Goal: Transaction & Acquisition: Purchase product/service

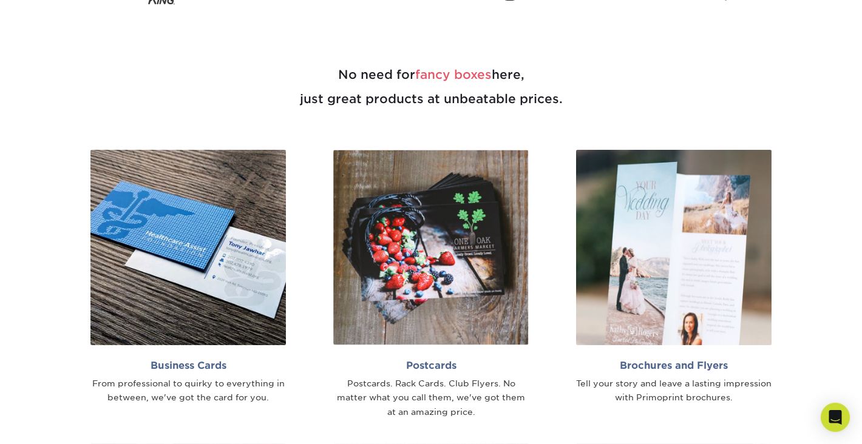
scroll to position [629, 0]
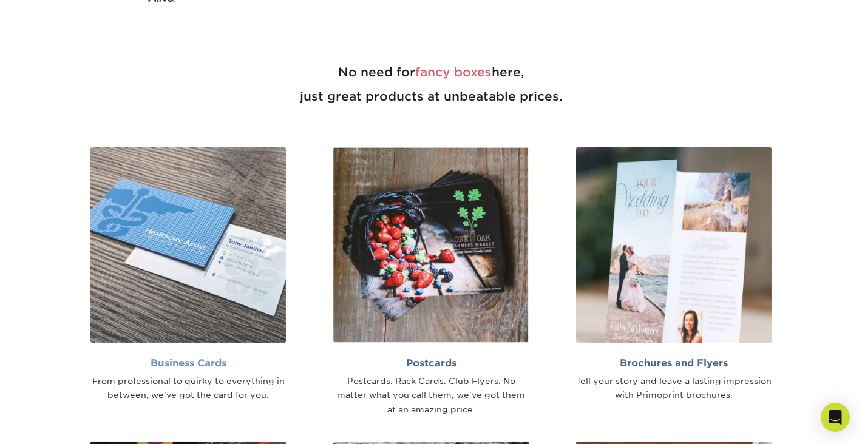
click at [178, 275] on img at bounding box center [187, 244] width 195 height 195
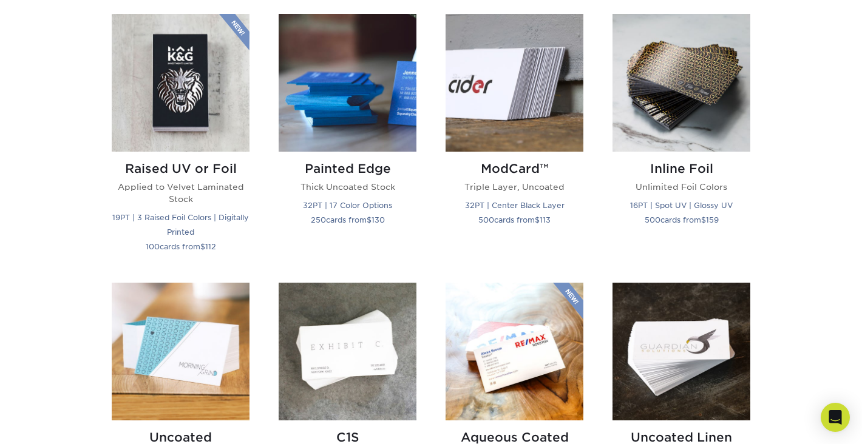
scroll to position [841, 0]
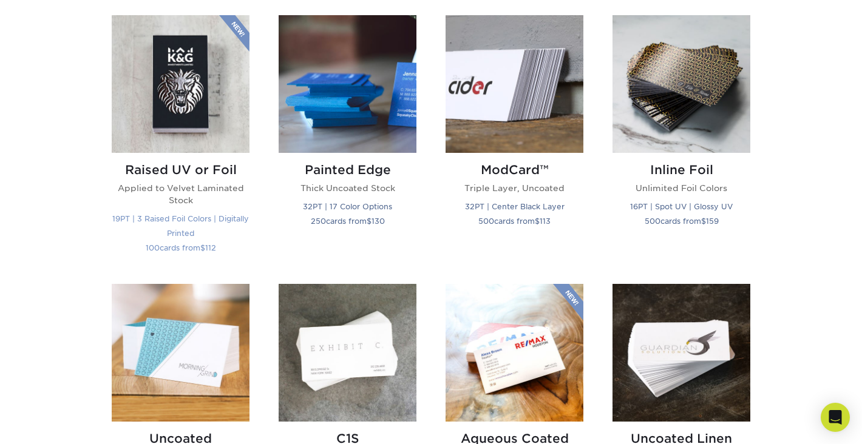
click at [208, 117] on img at bounding box center [181, 84] width 138 height 138
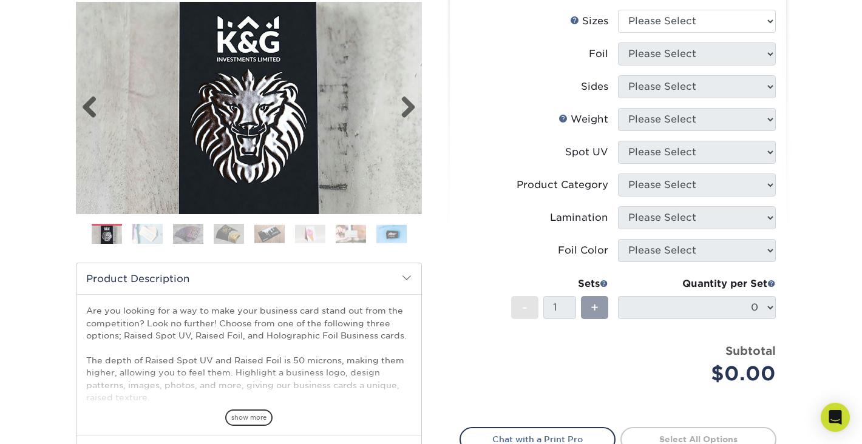
scroll to position [239, 0]
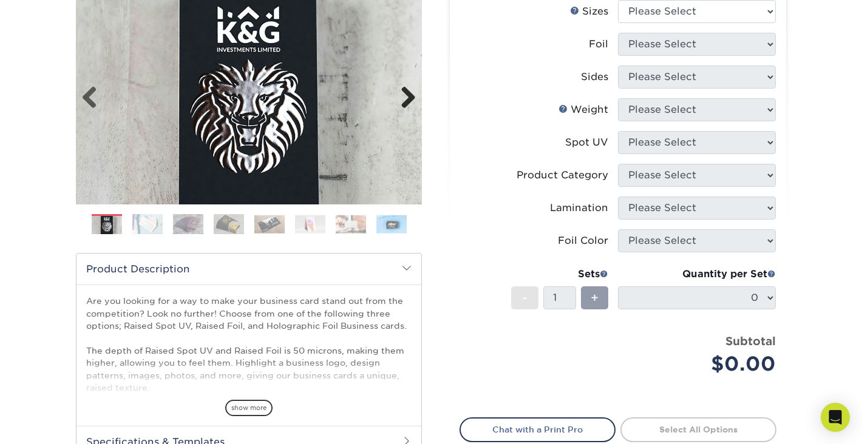
click at [410, 97] on link "Next" at bounding box center [403, 98] width 24 height 24
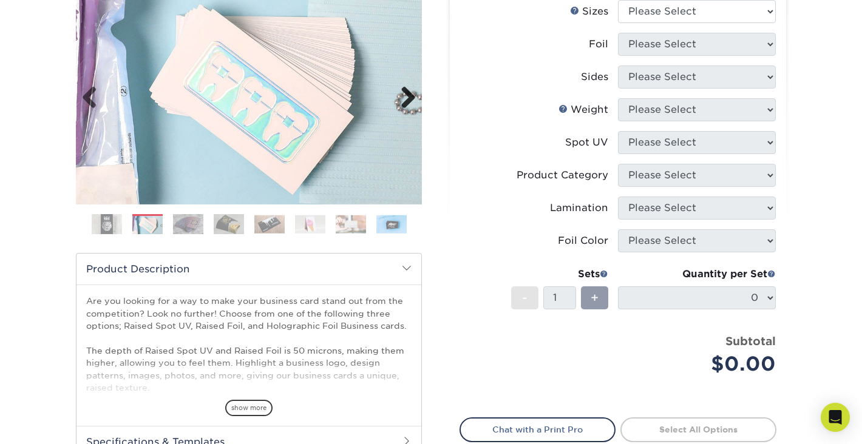
click at [410, 97] on link "Next" at bounding box center [403, 98] width 24 height 24
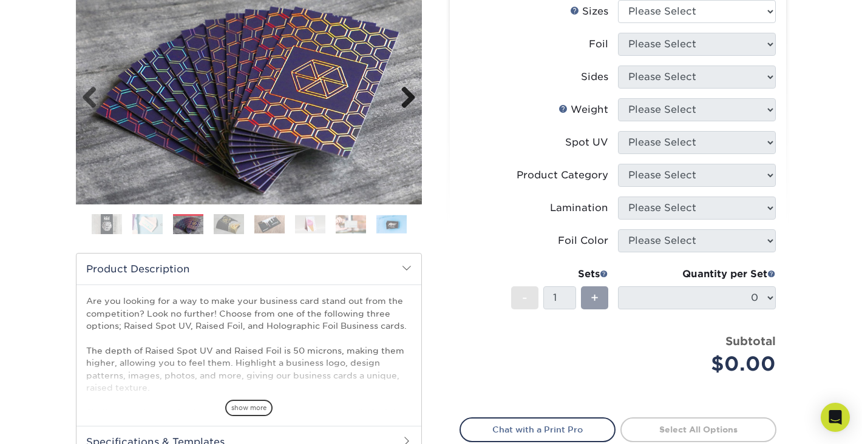
click at [410, 97] on link "Next" at bounding box center [403, 98] width 24 height 24
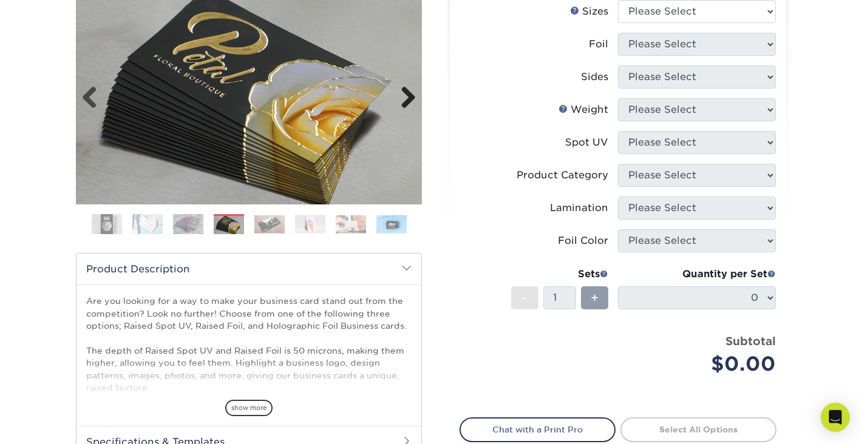
click at [410, 97] on link "Next" at bounding box center [403, 98] width 24 height 24
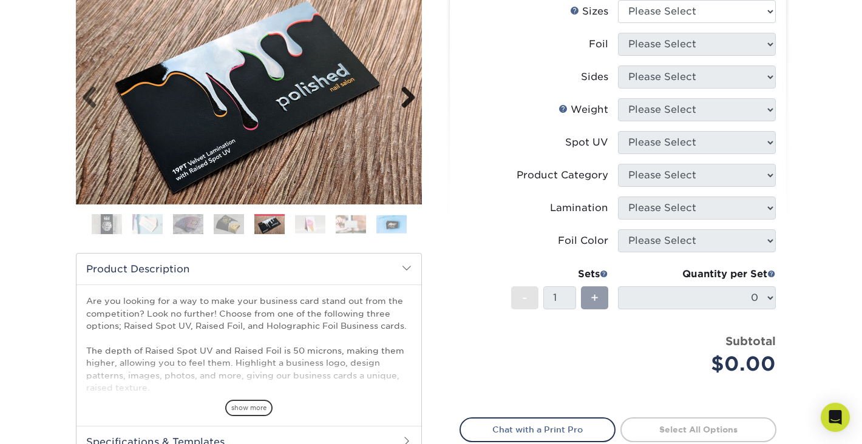
click at [410, 97] on link "Next" at bounding box center [403, 98] width 24 height 24
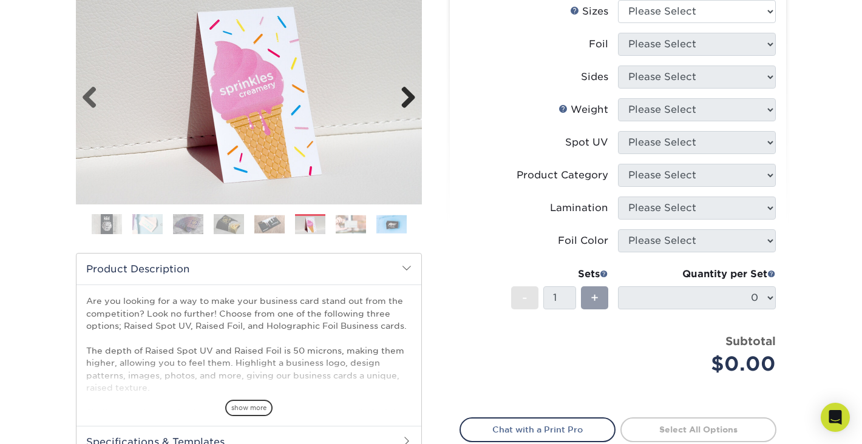
click at [410, 97] on link "Next" at bounding box center [403, 98] width 24 height 24
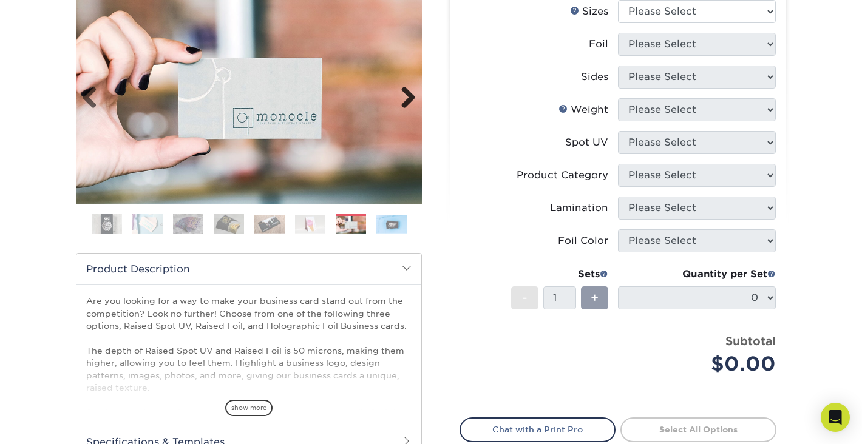
click at [410, 97] on link "Next" at bounding box center [403, 98] width 24 height 24
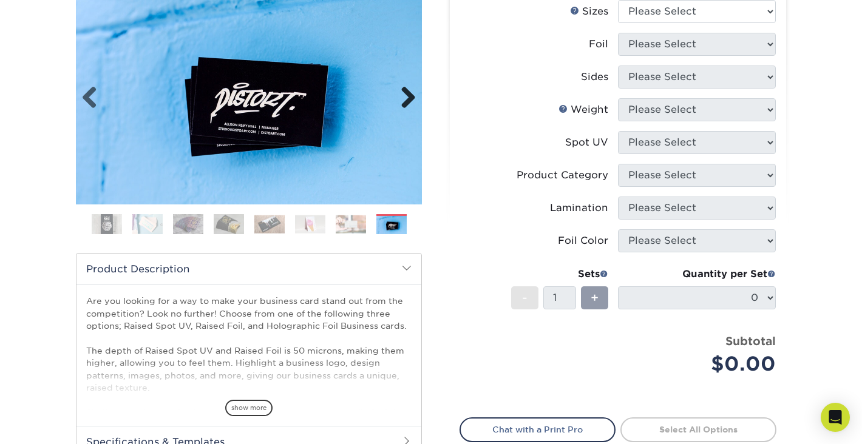
click at [411, 104] on link "Next" at bounding box center [403, 98] width 24 height 24
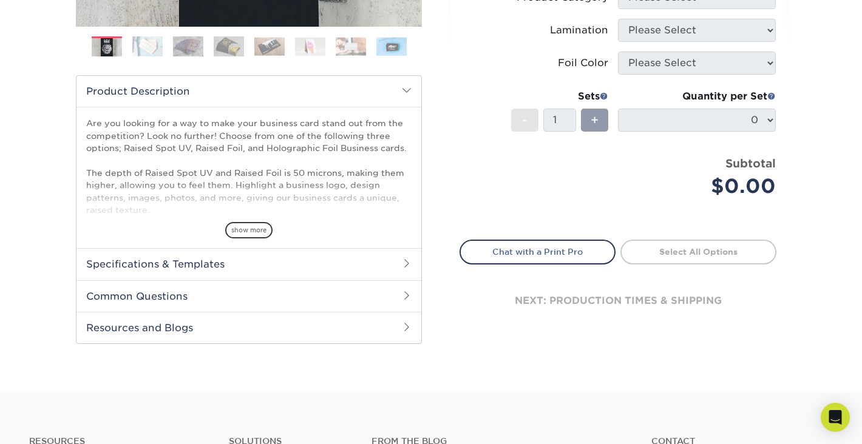
scroll to position [419, 0]
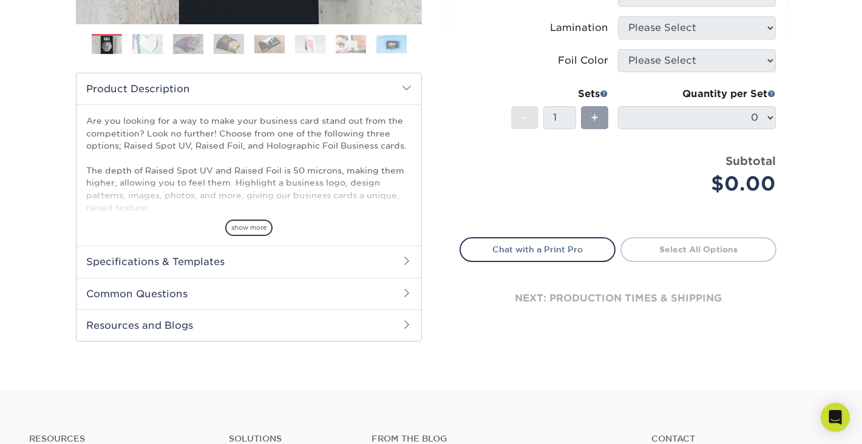
click at [407, 288] on span at bounding box center [407, 293] width 10 height 10
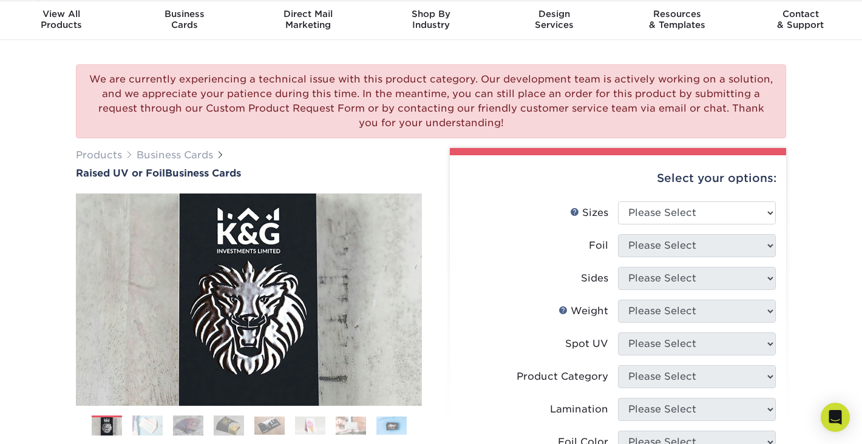
scroll to position [35, 0]
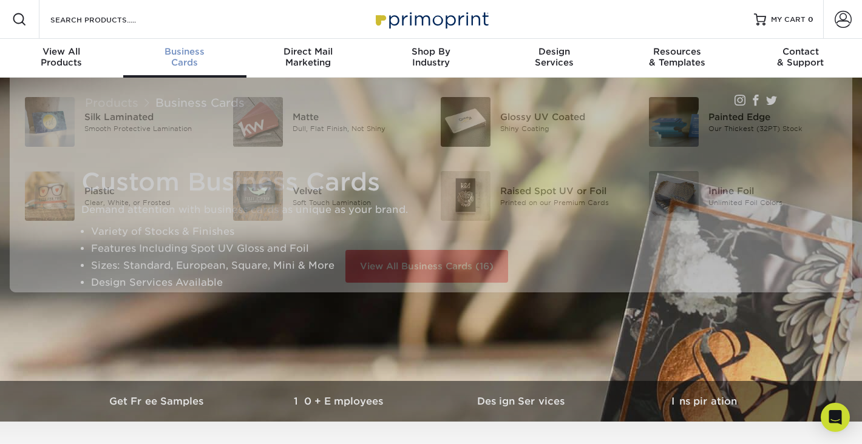
click at [187, 57] on div "Business Cards" at bounding box center [184, 57] width 123 height 22
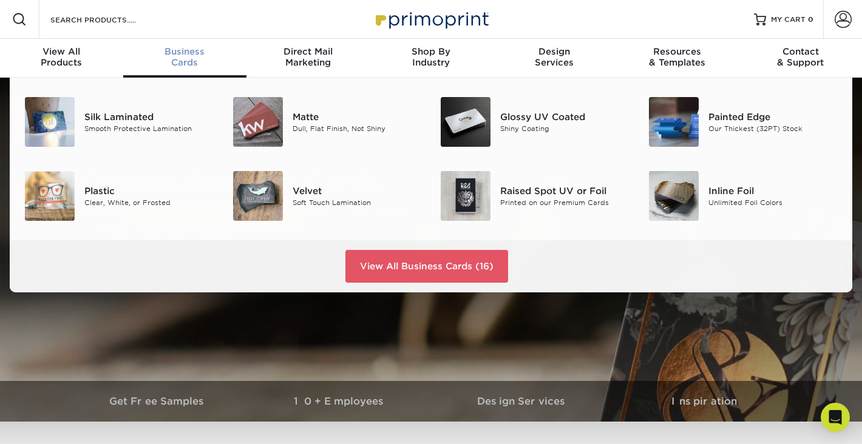
click at [191, 56] on span "Business" at bounding box center [184, 51] width 123 height 11
click at [680, 123] on img at bounding box center [674, 122] width 50 height 50
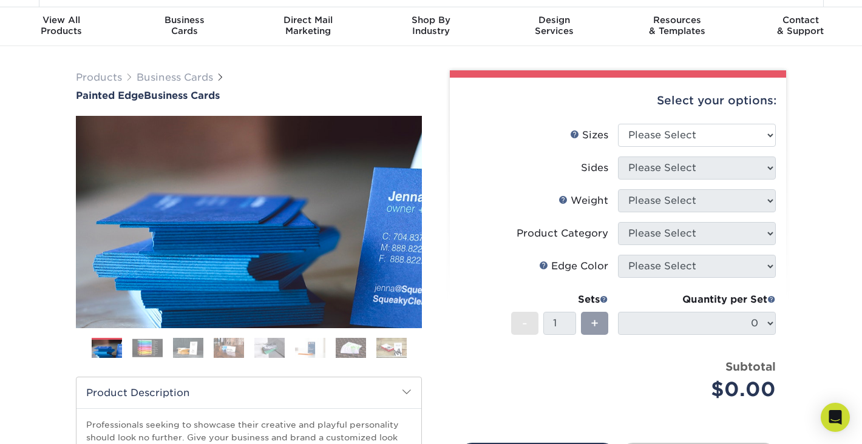
scroll to position [35, 0]
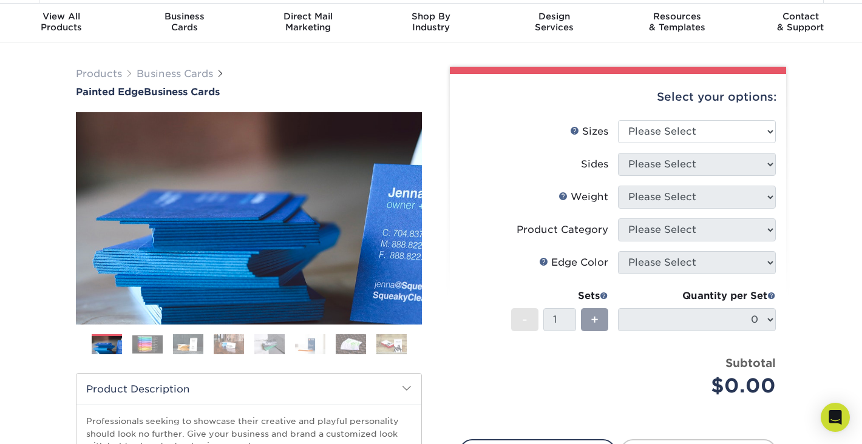
click at [149, 350] on img at bounding box center [147, 344] width 30 height 19
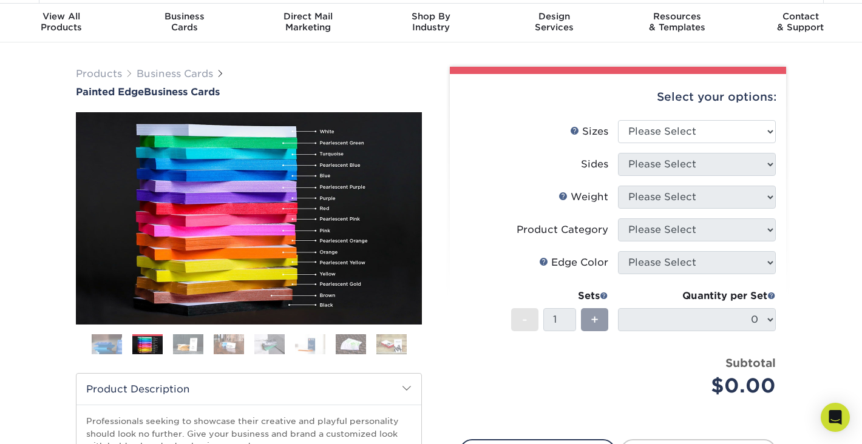
click at [195, 348] on img at bounding box center [188, 344] width 30 height 21
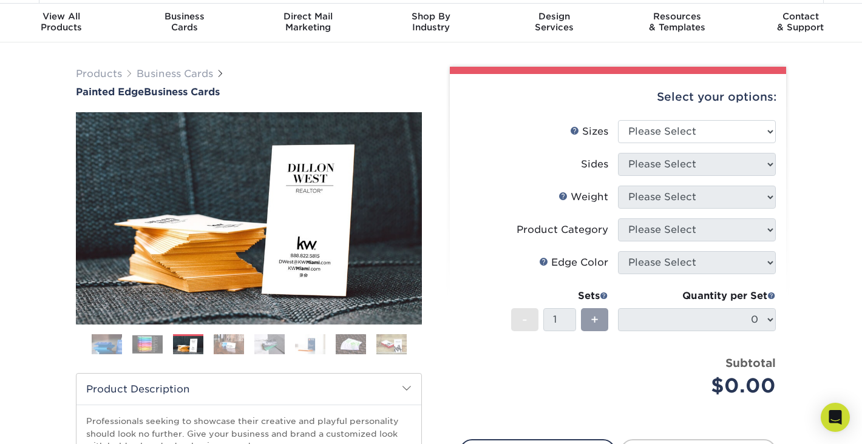
click at [231, 343] on img at bounding box center [229, 344] width 30 height 21
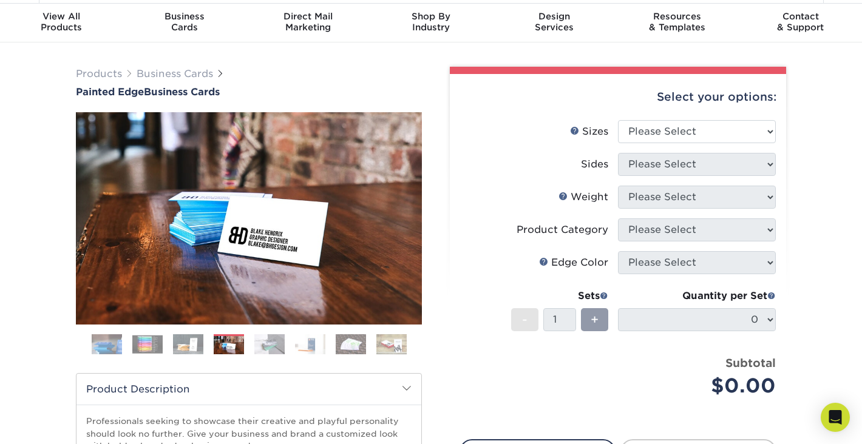
click at [267, 348] on img at bounding box center [269, 344] width 30 height 21
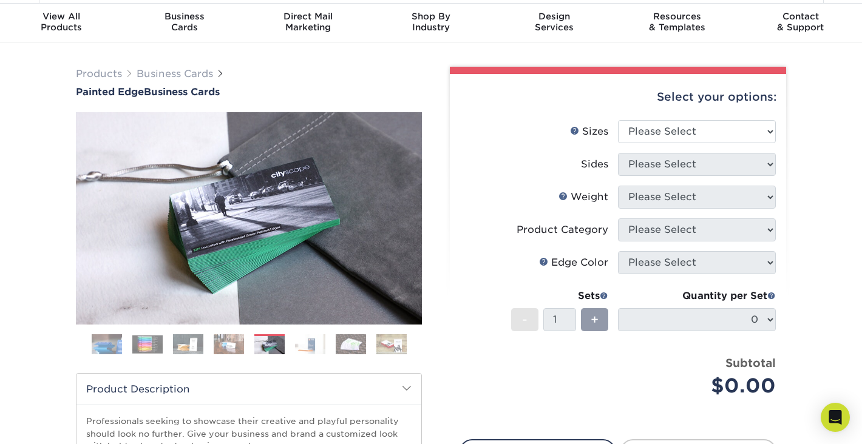
click at [309, 346] on img at bounding box center [310, 344] width 30 height 21
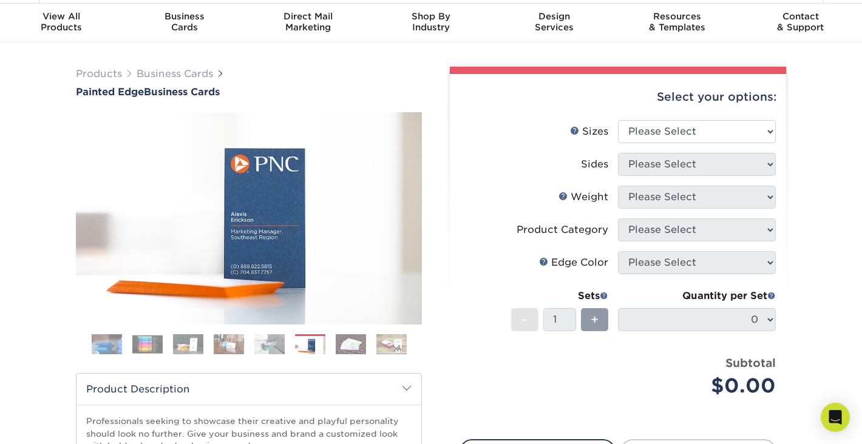
click at [353, 351] on img at bounding box center [351, 344] width 30 height 21
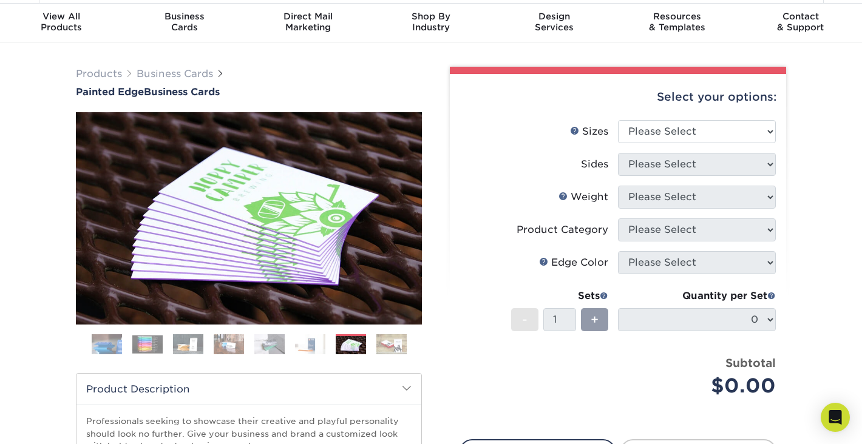
click at [394, 346] on img at bounding box center [391, 344] width 30 height 21
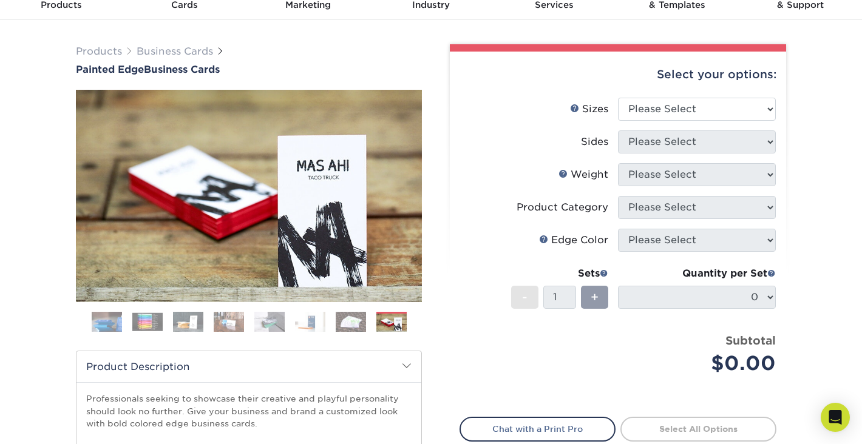
scroll to position [59, 0]
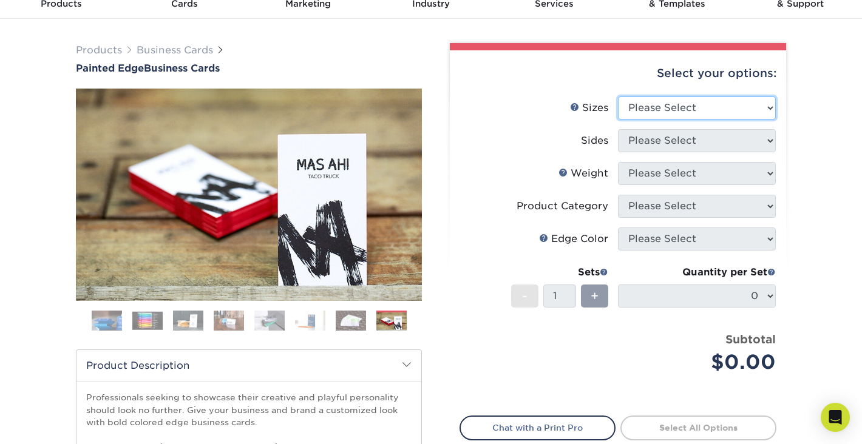
click at [767, 108] on select "Please Select 2" x 3.5" - Standard 2.125" x 3.375" - European 2.5" x 2.5" - Squ…" at bounding box center [697, 107] width 158 height 23
select select "2.12x3.38"
click at [618, 96] on select "Please Select 2" x 3.5" - Standard 2.125" x 3.375" - European 2.5" x 2.5" - Squ…" at bounding box center [697, 107] width 158 height 23
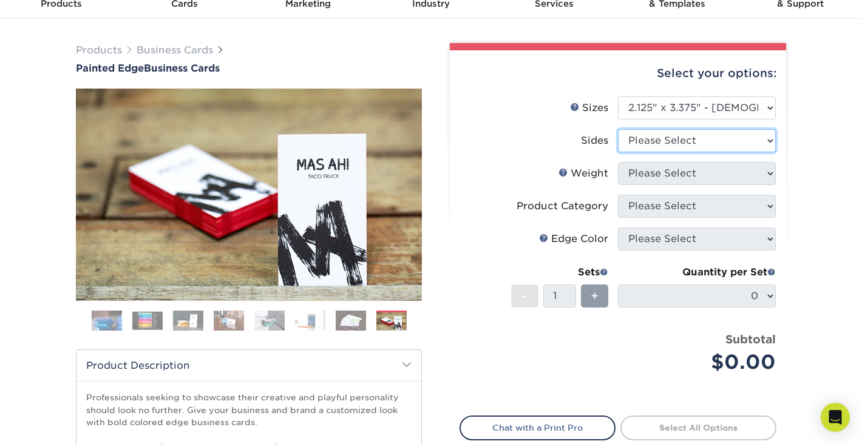
click at [769, 141] on select "Please Select Print Both Sides Print Front Only" at bounding box center [697, 140] width 158 height 23
select select "13abbda7-1d64-4f25-8bb2-c179b224825d"
click at [618, 129] on select "Please Select Print Both Sides Print Front Only" at bounding box center [697, 140] width 158 height 23
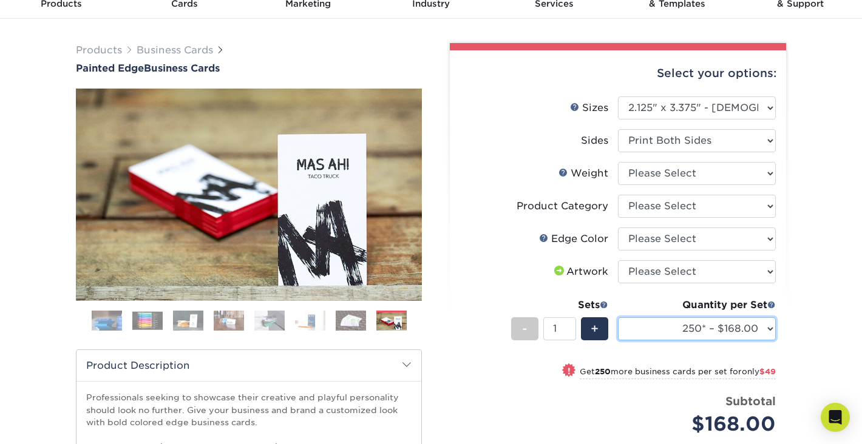
click at [769, 331] on select "250* – $168.00 500* – $217.00 1000* – $339.00" at bounding box center [697, 328] width 158 height 23
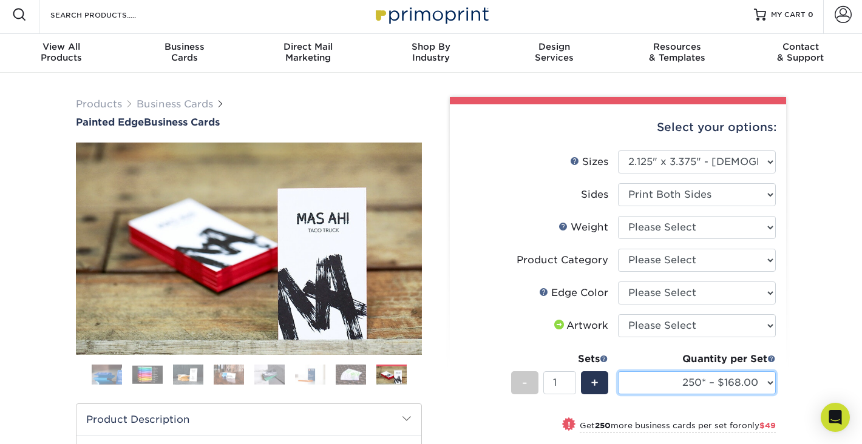
scroll to position [0, 0]
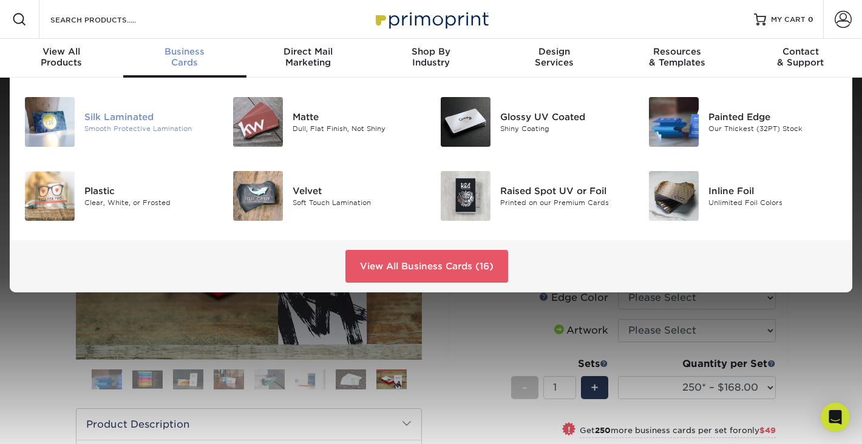
click at [140, 126] on div "Smooth Protective Lamination" at bounding box center [148, 129] width 129 height 10
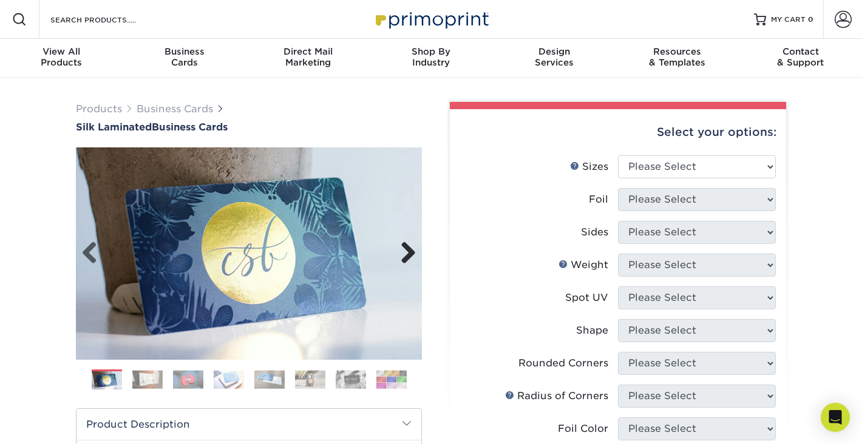
click at [408, 260] on link "Next" at bounding box center [403, 254] width 24 height 24
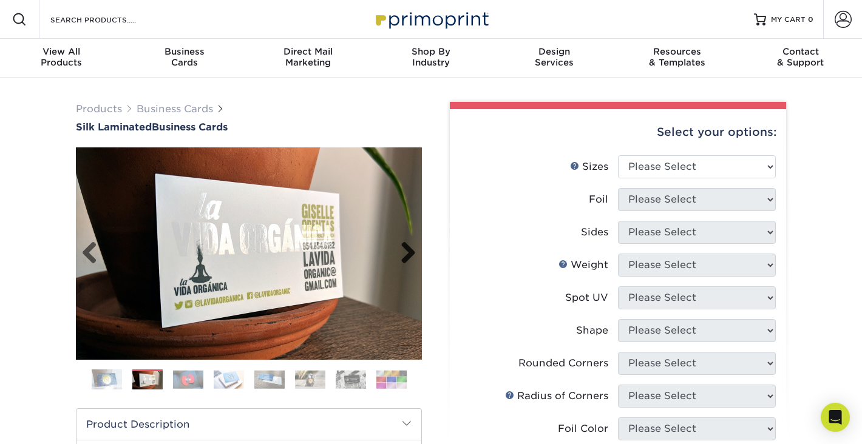
click at [408, 260] on link "Next" at bounding box center [403, 254] width 24 height 24
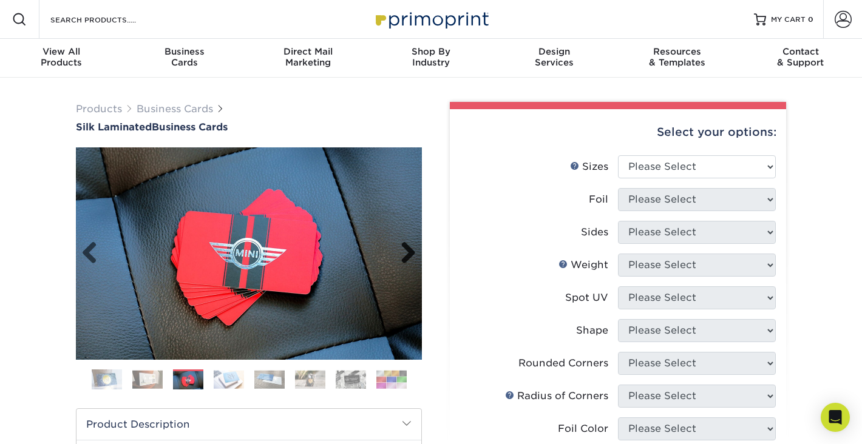
click at [408, 260] on link "Next" at bounding box center [403, 254] width 24 height 24
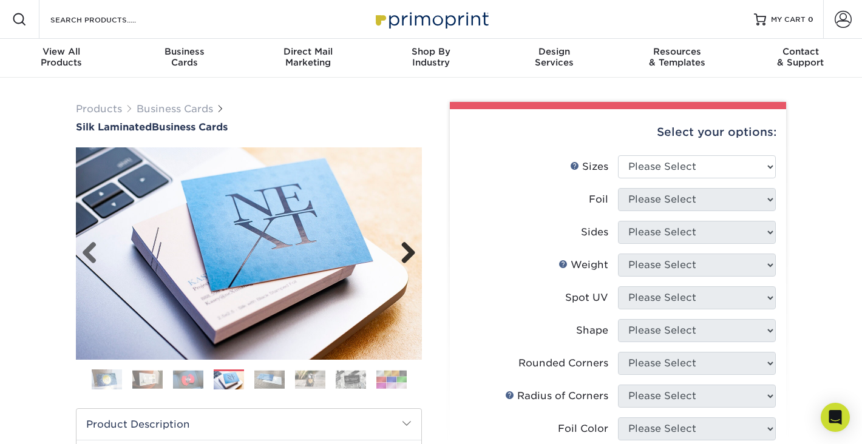
click at [408, 260] on link "Next" at bounding box center [403, 254] width 24 height 24
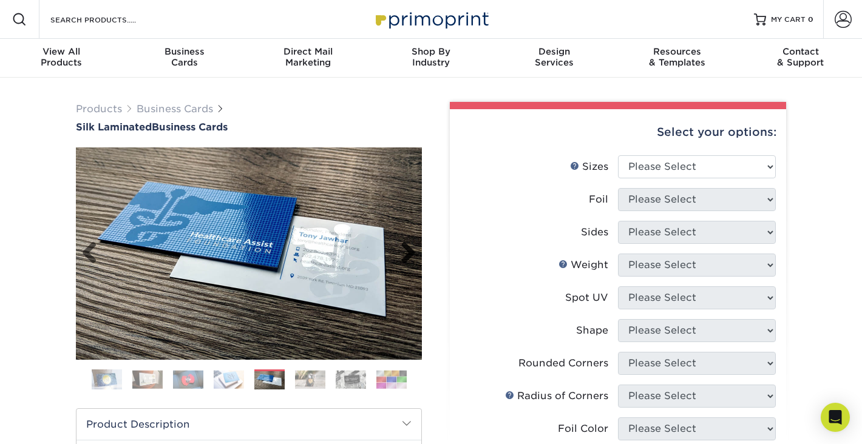
click at [410, 260] on link "Next" at bounding box center [403, 254] width 24 height 24
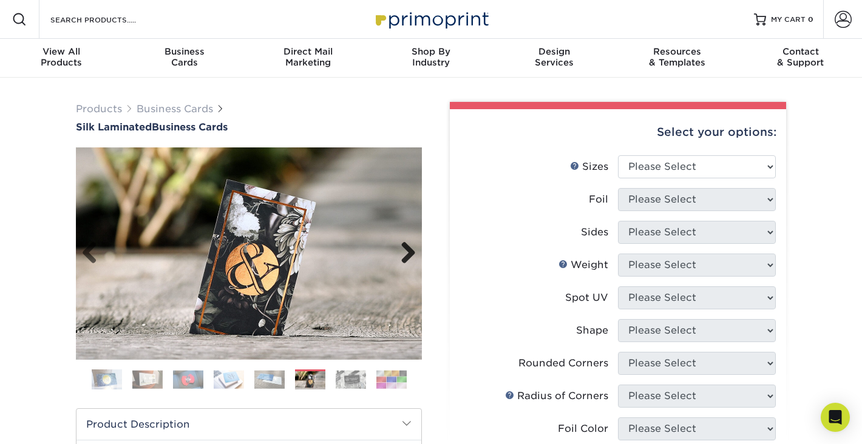
click at [410, 260] on link "Next" at bounding box center [403, 254] width 24 height 24
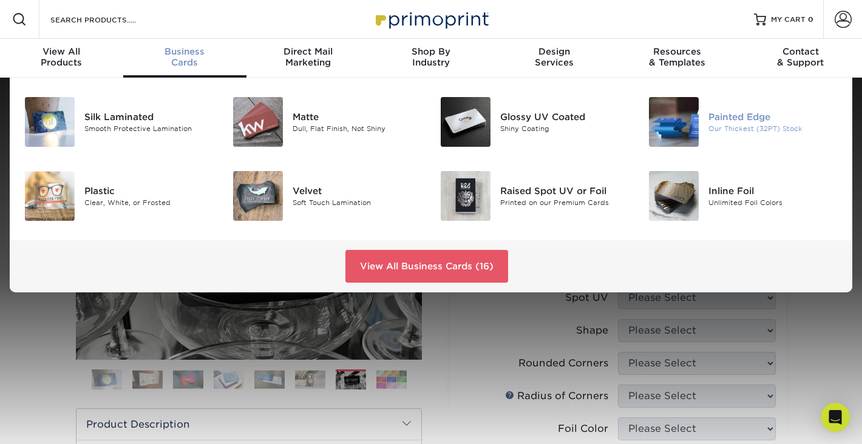
click at [684, 118] on img at bounding box center [674, 122] width 50 height 50
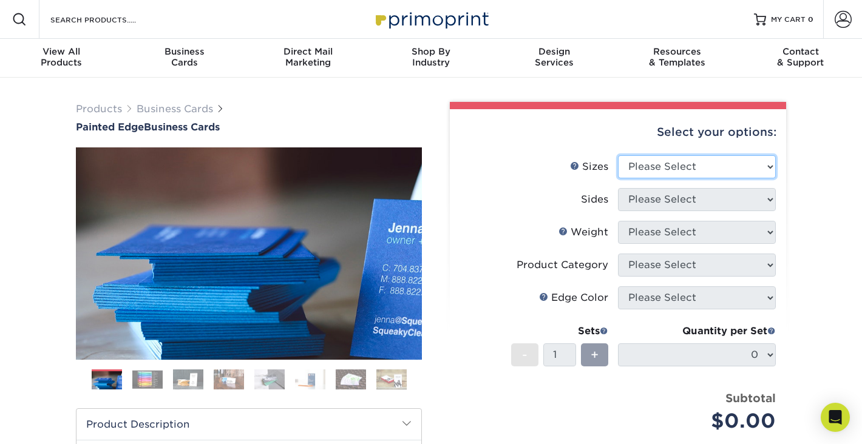
click at [768, 171] on select "Please Select 2" x 3.5" - Standard 2.125" x 3.375" - European 2.5" x 2.5" - Squ…" at bounding box center [697, 166] width 158 height 23
select select "2.00x3.50"
click at [618, 155] on select "Please Select 2" x 3.5" - Standard 2.125" x 3.375" - European 2.5" x 2.5" - Squ…" at bounding box center [697, 166] width 158 height 23
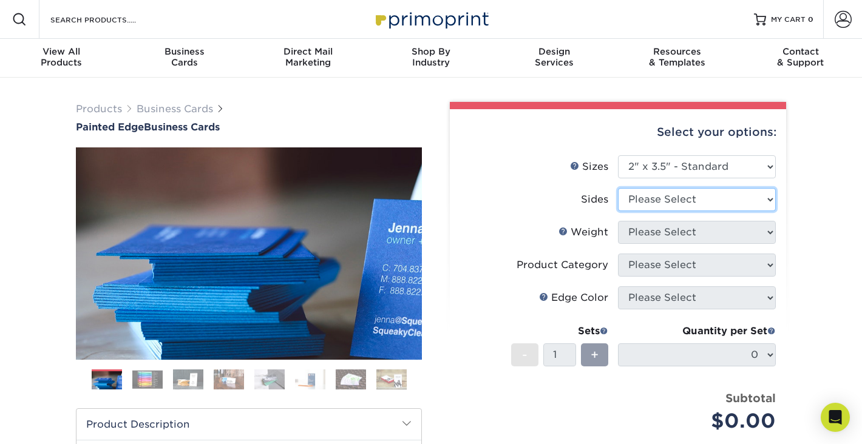
click at [740, 200] on select "Please Select Print Both Sides Print Front Only" at bounding box center [697, 199] width 158 height 23
select select "13abbda7-1d64-4f25-8bb2-c179b224825d"
click at [618, 188] on select "Please Select Print Both Sides Print Front Only" at bounding box center [697, 199] width 158 height 23
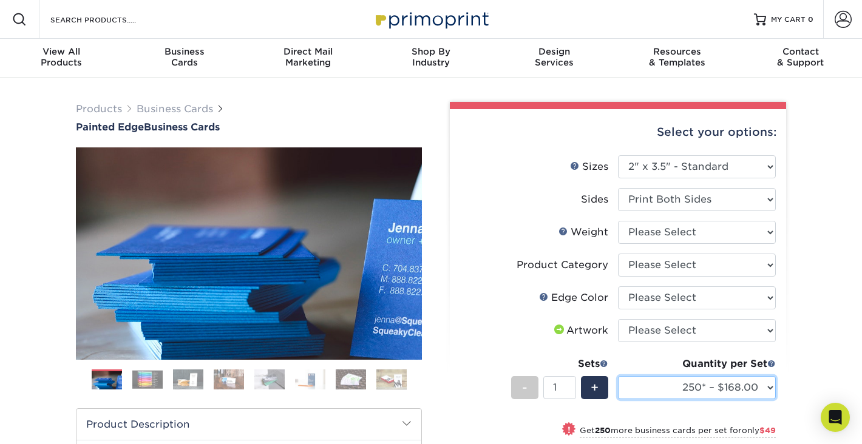
click at [766, 393] on select "250* – $168.00 500* – $217.00 1000* – $339.00" at bounding box center [697, 387] width 158 height 23
